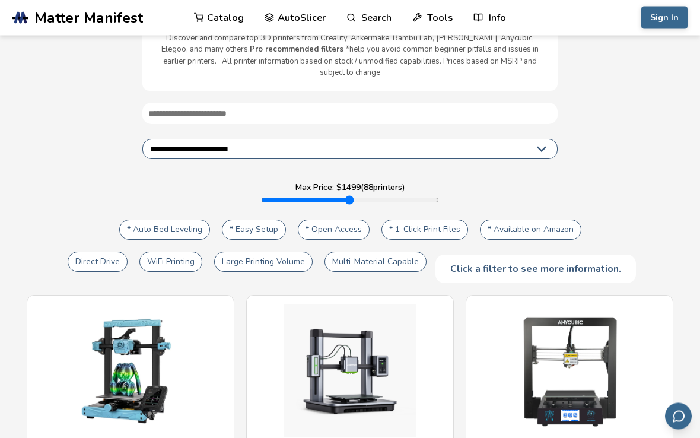
scroll to position [71, 0]
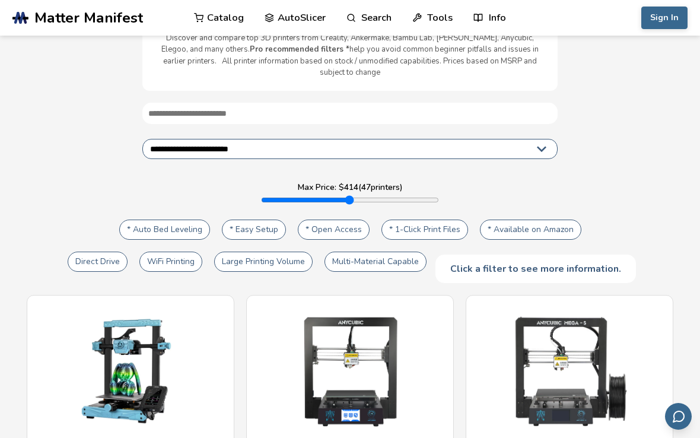
click at [189, 224] on button "* Auto Bed Leveling" at bounding box center [164, 229] width 91 height 20
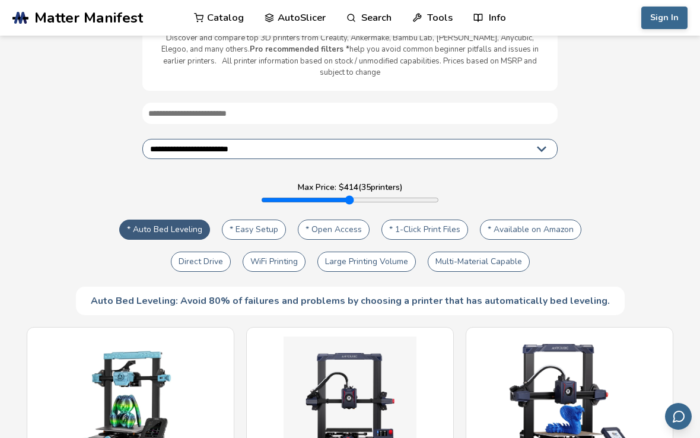
click at [270, 228] on button "* Easy Setup" at bounding box center [254, 229] width 64 height 20
click at [353, 228] on button "* Open Access" at bounding box center [334, 229] width 72 height 20
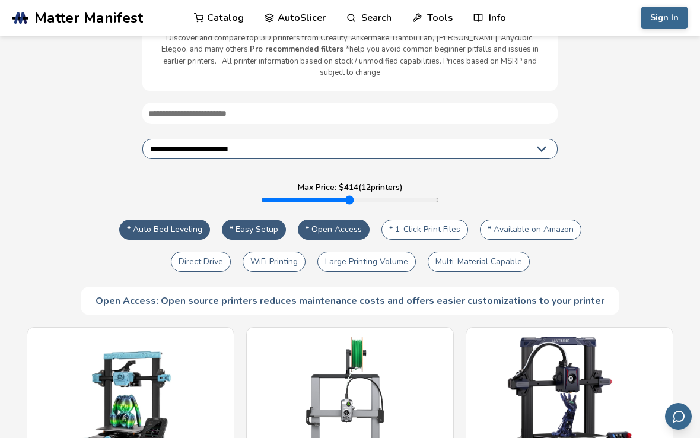
click at [423, 219] on button "* 1-Click Print Files" at bounding box center [424, 229] width 87 height 20
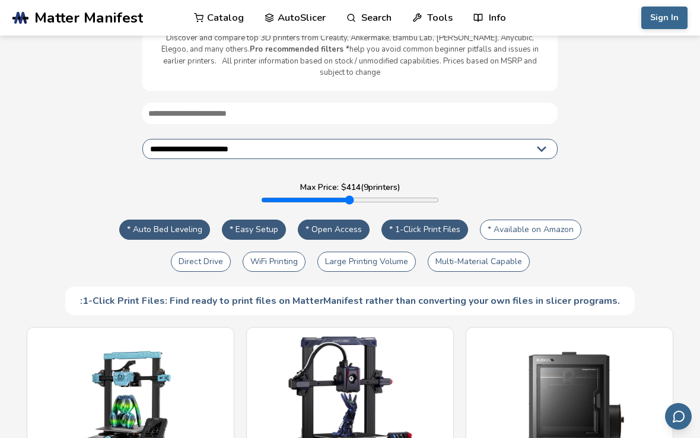
click at [568, 219] on button "* Available on Amazon" at bounding box center [530, 229] width 101 height 20
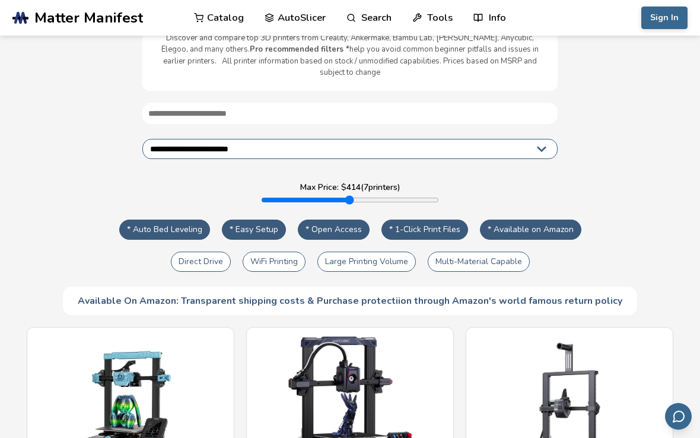
click at [196, 254] on button "Direct Drive" at bounding box center [201, 261] width 60 height 20
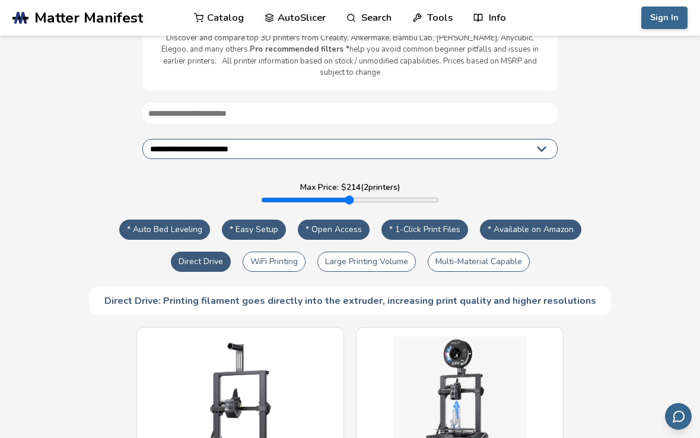
type input "***"
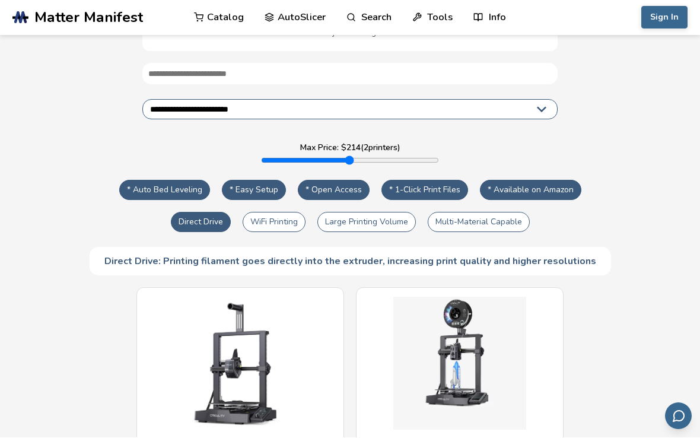
click at [199, 214] on button "Direct Drive" at bounding box center [201, 222] width 60 height 20
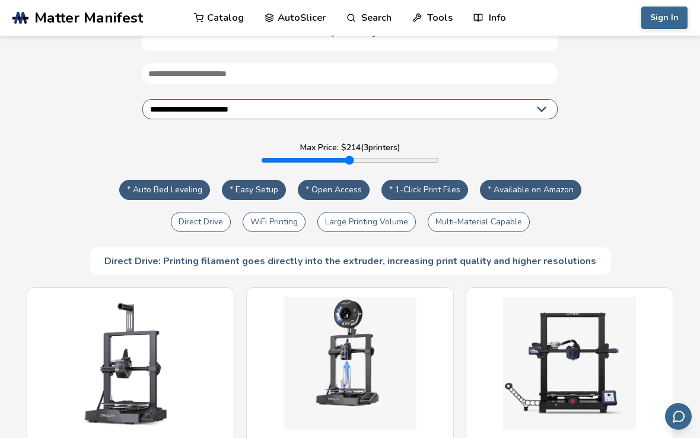
click at [187, 212] on button "Direct Drive" at bounding box center [201, 222] width 60 height 20
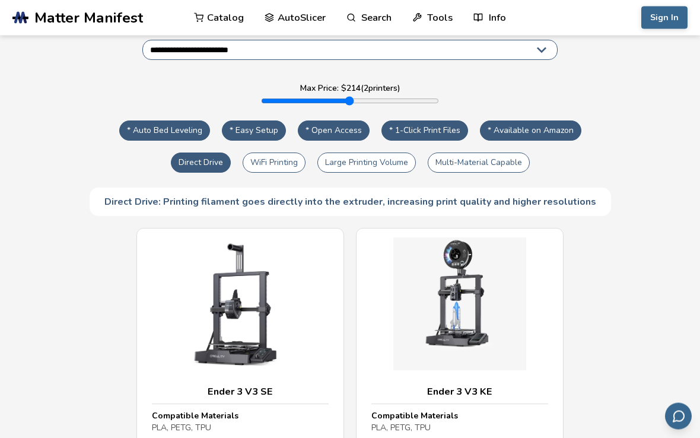
scroll to position [170, 0]
click at [200, 152] on button "Direct Drive" at bounding box center [201, 162] width 60 height 20
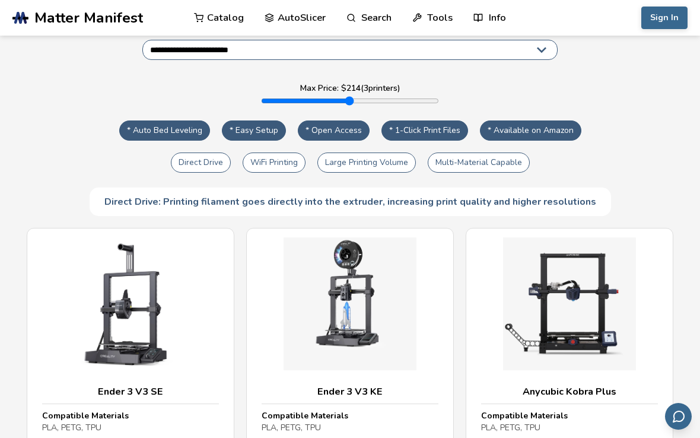
click at [180, 152] on button "Direct Drive" at bounding box center [201, 162] width 60 height 20
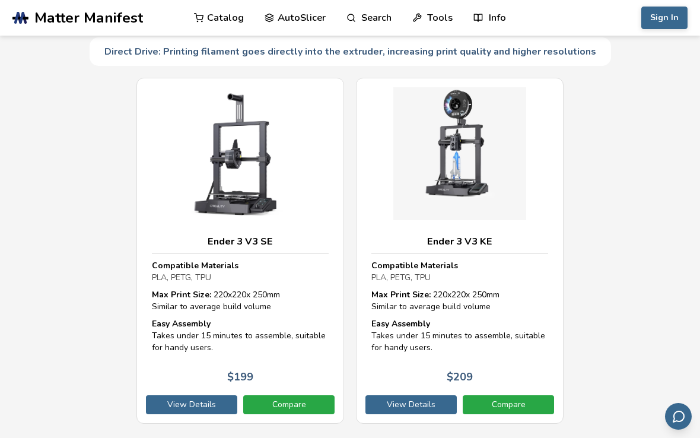
scroll to position [317, 0]
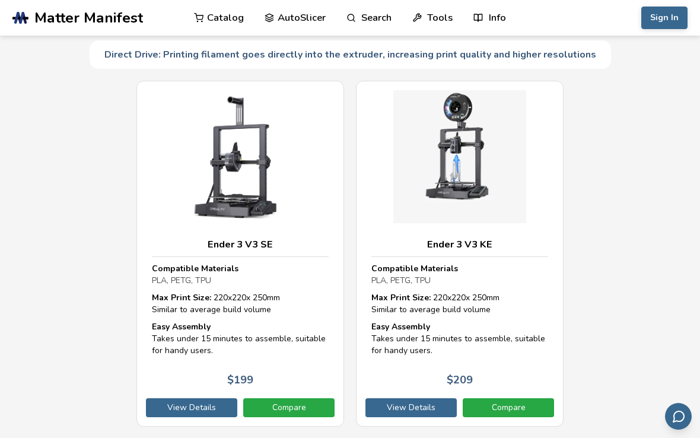
click at [404, 211] on img at bounding box center [459, 156] width 177 height 133
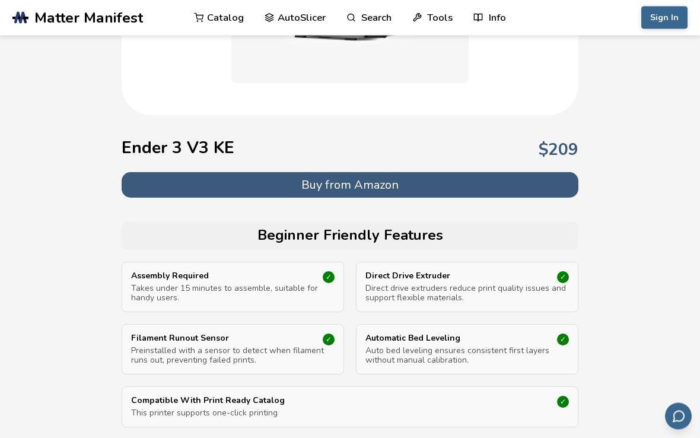
scroll to position [262, 0]
click at [145, 186] on button "Buy from Amazon" at bounding box center [350, 184] width 457 height 25
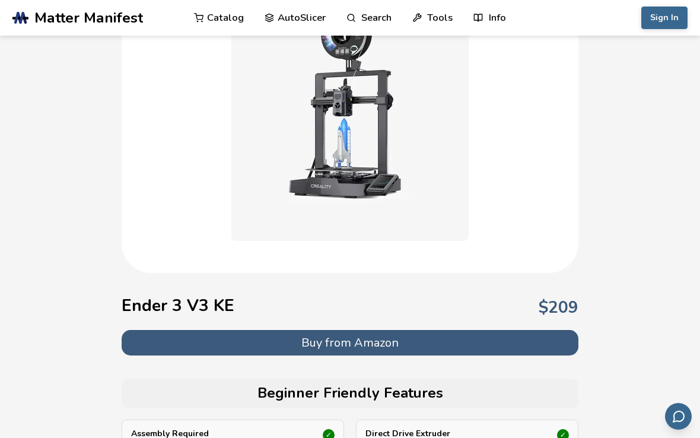
scroll to position [0, 0]
